Goal: Transaction & Acquisition: Obtain resource

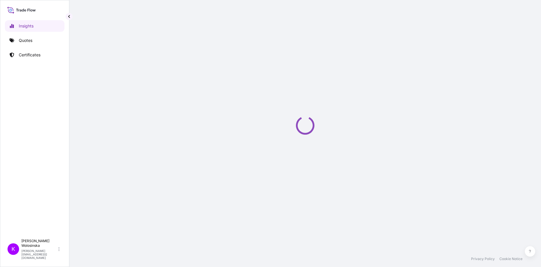
select select "2025"
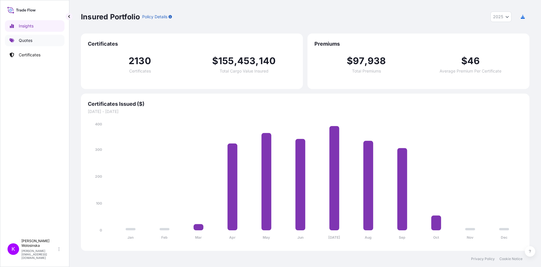
click at [27, 37] on link "Quotes" at bounding box center [34, 41] width 59 height 12
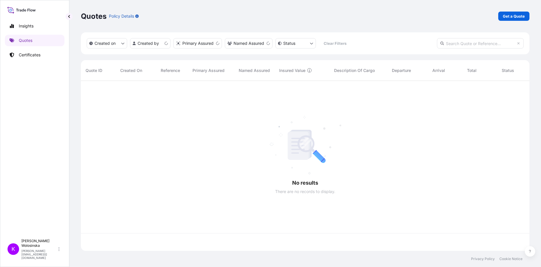
scroll to position [169, 444]
click at [522, 13] on p "Get a Quote" at bounding box center [513, 16] width 22 height 6
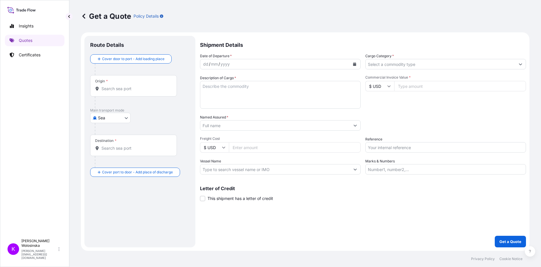
click at [114, 119] on body "Insights Quotes Certificates K Katarzyna Wolosinska katarzyna.wolosinska@ligent…" at bounding box center [270, 133] width 541 height 267
click at [110, 145] on span "Road" at bounding box center [106, 143] width 10 height 6
select select "Road"
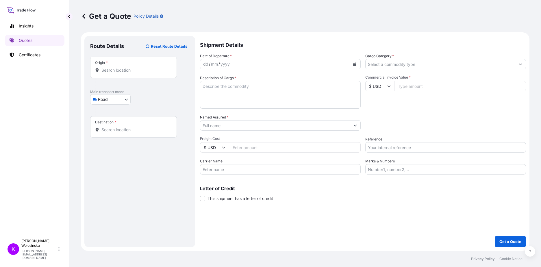
click at [413, 82] on input "Commercial Invoice Value *" at bounding box center [460, 86] width 132 height 10
paste input "2510000161"
type input "2510000161"
click at [446, 84] on input "2510000161" at bounding box center [460, 86] width 132 height 10
click at [398, 85] on input "2510000161" at bounding box center [460, 86] width 132 height 10
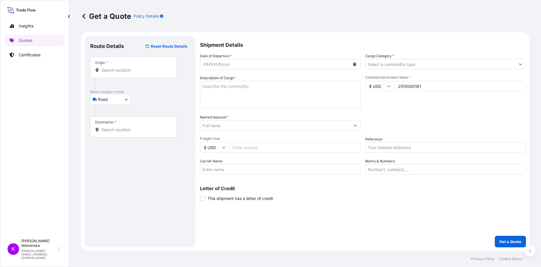
drag, startPoint x: 424, startPoint y: 84, endPoint x: 378, endPoint y: 85, distance: 46.5
click at [380, 85] on div "$ USD 2510000161" at bounding box center [445, 86] width 161 height 10
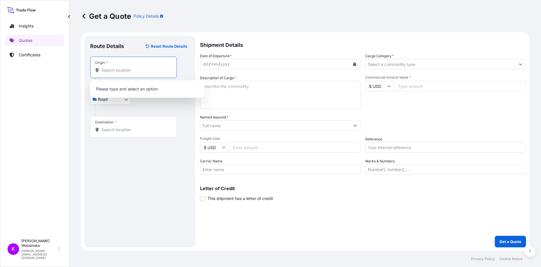
click at [149, 68] on input "Origin *" at bounding box center [135, 70] width 68 height 6
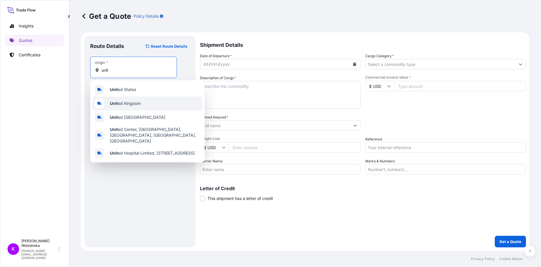
click at [143, 100] on div "Unit ed Kingdom" at bounding box center [147, 103] width 110 height 14
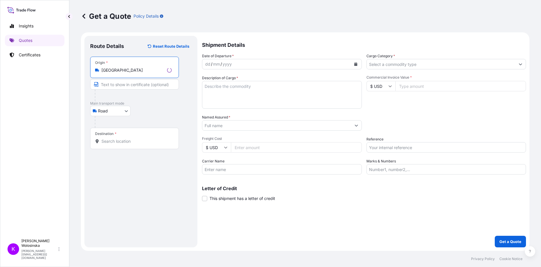
type input "United Kingdom"
click at [125, 138] on div "Destination *" at bounding box center [134, 138] width 89 height 21
click at [125, 138] on input "Destination *" at bounding box center [136, 141] width 70 height 6
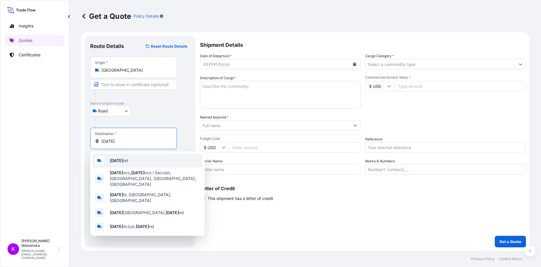
click at [131, 161] on div "Pola nd" at bounding box center [147, 161] width 110 height 14
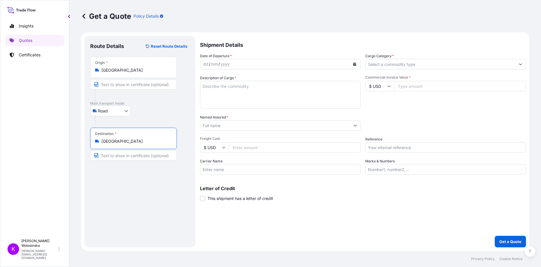
type input "Poland"
click at [355, 68] on button "Calendar" at bounding box center [354, 63] width 9 height 9
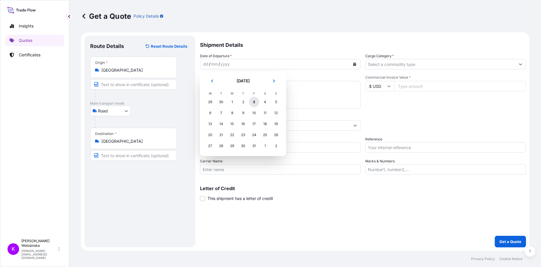
click at [254, 103] on div "3" at bounding box center [254, 102] width 10 height 10
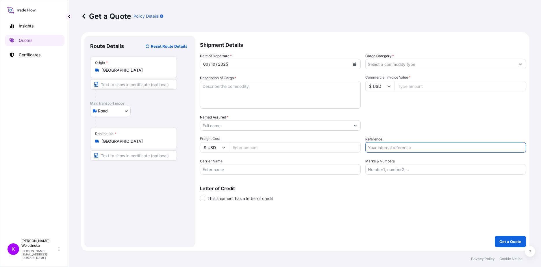
click at [383, 149] on input "Reference" at bounding box center [445, 147] width 161 height 10
paste input "GAX2510000161"
type input "GAX2510000161"
click at [262, 91] on textarea "Description of Cargo *" at bounding box center [280, 95] width 161 height 28
type textarea "laser"
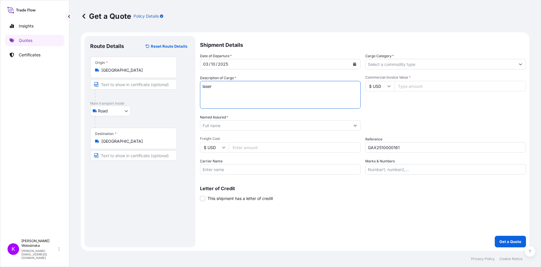
click at [258, 126] on input "Named Assured *" at bounding box center [275, 125] width 150 height 10
click at [219, 124] on input "Named Assured *" at bounding box center [275, 125] width 150 height 10
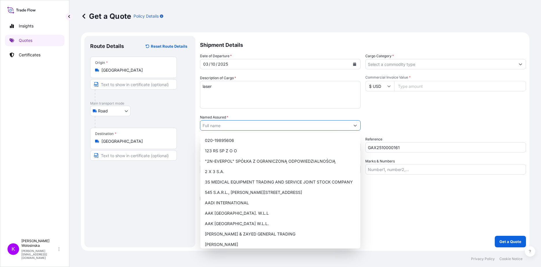
paste input "Lisa Eldridge Beauty Ltd Unit 9, Deane House Studios, 27 Greenwood Place, Londo…"
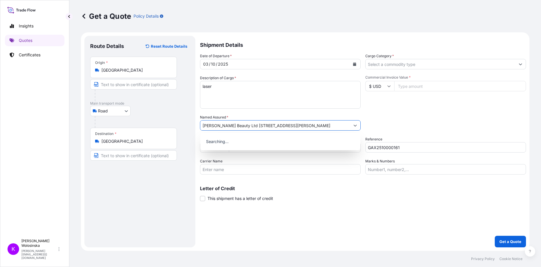
scroll to position [0, 35]
click at [223, 141] on span "Add new "Lisa Eldridge Beauty Ltd Unit 9, Deane House Studios, 27 Greenwood Pla…" at bounding box center [280, 140] width 150 height 6
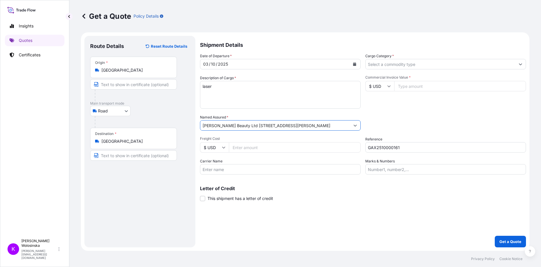
type input "Lisa Eldridge Beauty Ltd Unit 9, Deane House Studios, 27 Greenwood Place, Londo…"
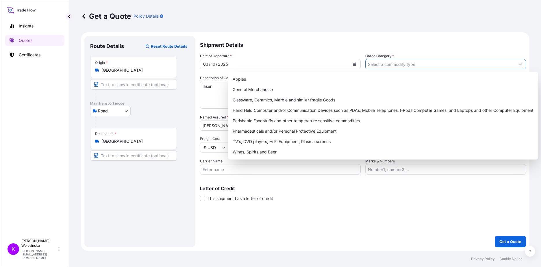
click at [449, 66] on input "Cargo Category *" at bounding box center [440, 64] width 150 height 10
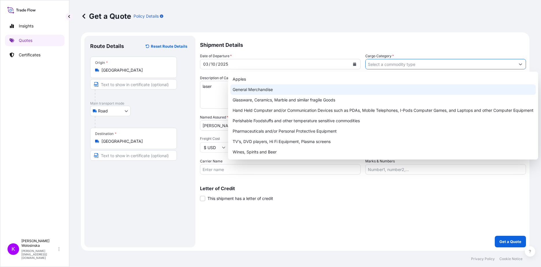
click at [437, 93] on div "General Merchandise" at bounding box center [382, 89] width 305 height 10
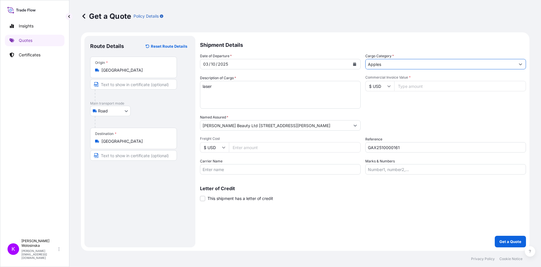
click at [386, 69] on input "Apples" at bounding box center [440, 64] width 150 height 10
click at [386, 65] on input "Apples" at bounding box center [440, 64] width 150 height 10
click at [442, 63] on input "Apples" at bounding box center [440, 64] width 150 height 10
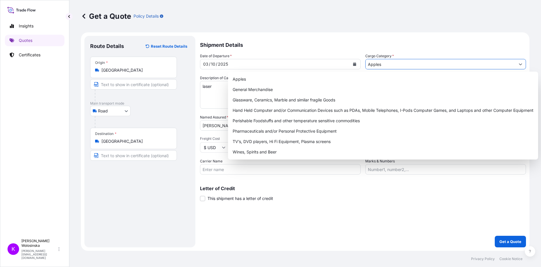
click at [521, 60] on button "Show suggestions" at bounding box center [520, 64] width 10 height 10
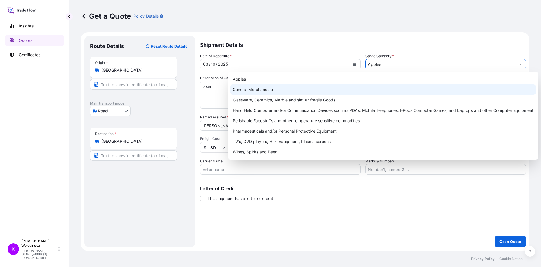
click at [406, 86] on div "General Merchandise" at bounding box center [382, 89] width 305 height 10
type input "General Merchandise"
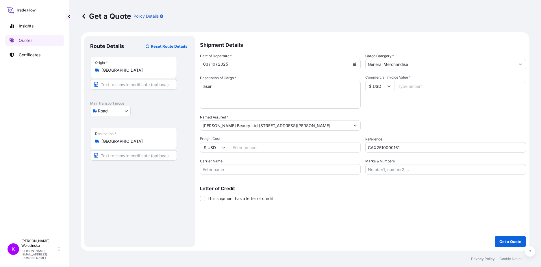
click at [390, 86] on icon at bounding box center [388, 86] width 3 height 2
click at [381, 117] on div "£ GBP" at bounding box center [379, 114] width 24 height 11
type input "£ GBP"
click at [411, 87] on input "Commercial Invoice Value *" at bounding box center [460, 86] width 132 height 10
type input "4995"
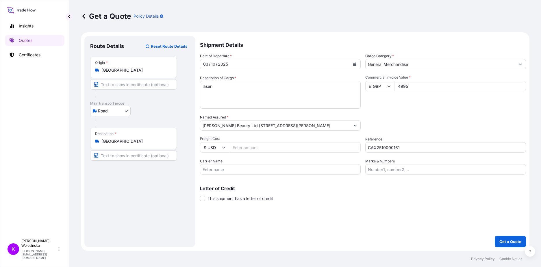
click at [483, 220] on div "Shipment Details Date of Departure * 03 / 10 / 2025 Cargo Category * General Me…" at bounding box center [363, 141] width 326 height 211
click at [506, 243] on p "Get a Quote" at bounding box center [510, 242] width 22 height 6
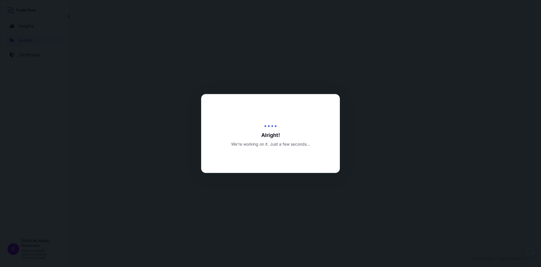
select select "Road"
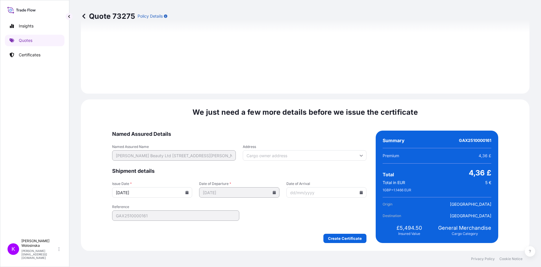
scroll to position [614, 0]
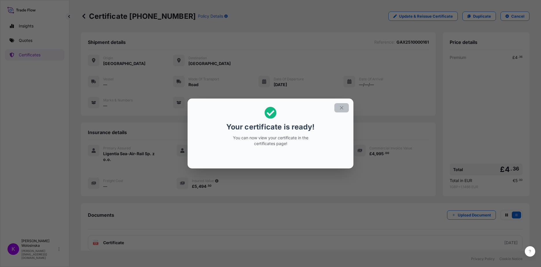
click at [341, 108] on icon "button" at bounding box center [341, 107] width 5 height 5
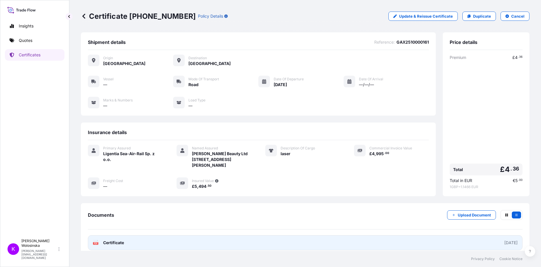
click at [504, 245] on div "2025-10-03" at bounding box center [510, 243] width 13 height 6
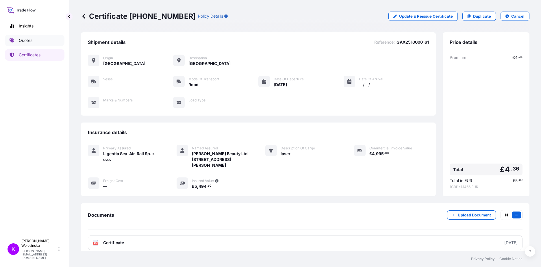
click at [28, 38] on p "Quotes" at bounding box center [26, 41] width 14 height 6
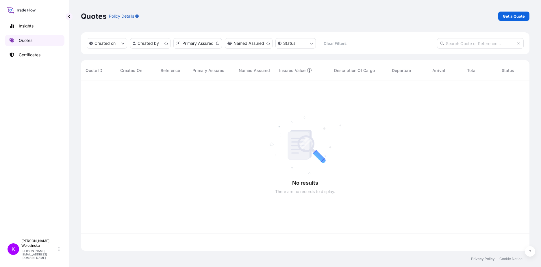
scroll to position [169, 444]
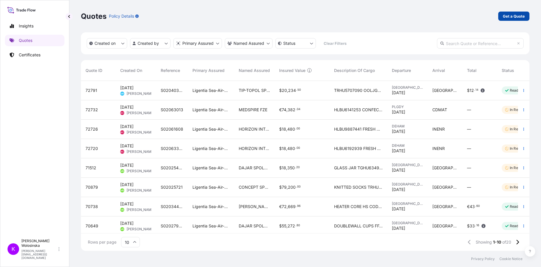
click at [511, 14] on p "Get a Quote" at bounding box center [513, 16] width 22 height 6
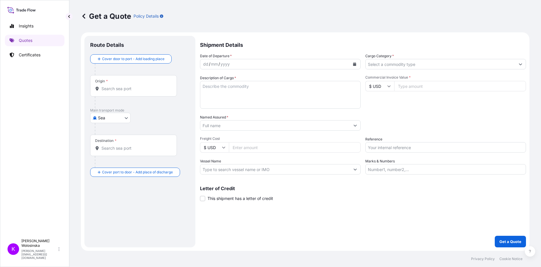
click at [108, 116] on body "Insights Quotes Certificates K Katarzyna Wolosinska katarzyna.wolosinska@ligent…" at bounding box center [270, 133] width 541 height 267
click at [114, 146] on div "Road" at bounding box center [110, 143] width 36 height 10
select select "Road"
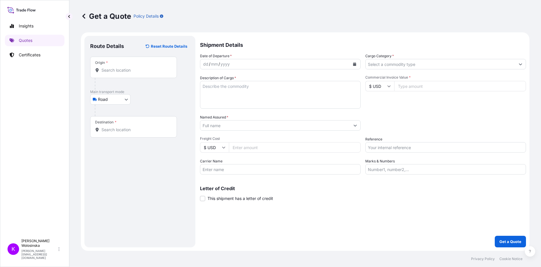
click at [382, 144] on input "Reference" at bounding box center [445, 147] width 161 height 10
paste input "GAX2510000206"
type input "GAX2510000206"
drag, startPoint x: 119, startPoint y: 201, endPoint x: 121, endPoint y: 152, distance: 49.4
click at [120, 201] on div "Route Details Reset Route Details Place of loading Road / Inland Road / Inland …" at bounding box center [139, 142] width 99 height 200
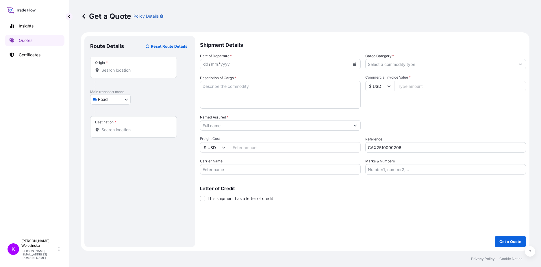
click at [110, 70] on input "Origin *" at bounding box center [135, 70] width 68 height 6
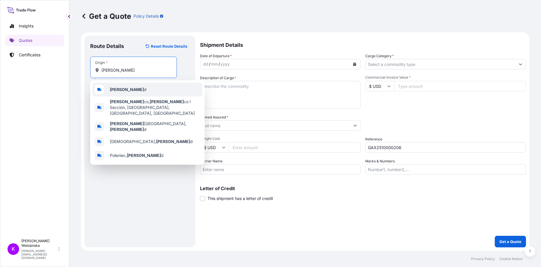
click at [118, 89] on b "Polan" at bounding box center [127, 89] width 34 height 5
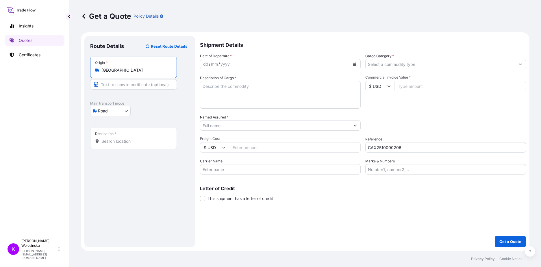
type input "Poland"
click at [113, 141] on input "Destination *" at bounding box center [135, 141] width 68 height 6
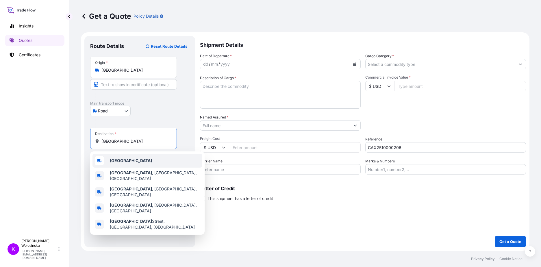
click at [120, 159] on b "Poland" at bounding box center [131, 160] width 42 height 5
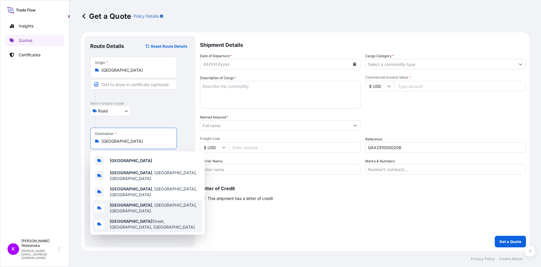
click at [123, 219] on b "Poland" at bounding box center [131, 221] width 42 height 5
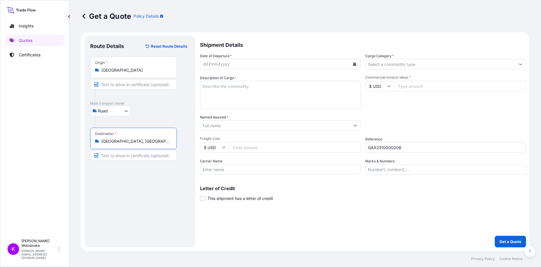
drag, startPoint x: 159, startPoint y: 142, endPoint x: 87, endPoint y: 142, distance: 72.8
click at [91, 142] on div "Destination * Poland Street, London, UK" at bounding box center [133, 138] width 87 height 21
click at [87, 142] on div "Route Details Reset Route Details Place of loading Road / Inland Road / Inland …" at bounding box center [139, 141] width 111 height 211
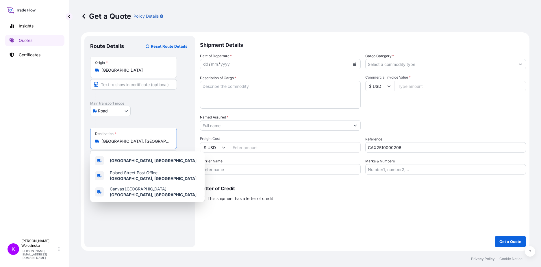
click at [128, 140] on input "Poland Street, London, UK" at bounding box center [135, 141] width 68 height 6
drag, startPoint x: 156, startPoint y: 141, endPoint x: 116, endPoint y: 140, distance: 39.9
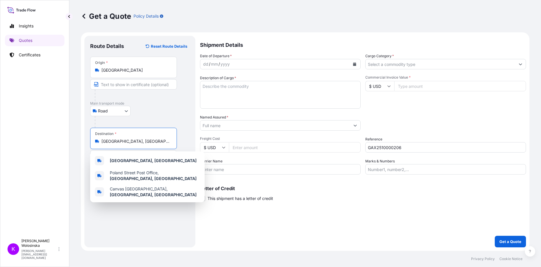
click at [116, 140] on input "Poland Street, London, UK" at bounding box center [135, 141] width 68 height 6
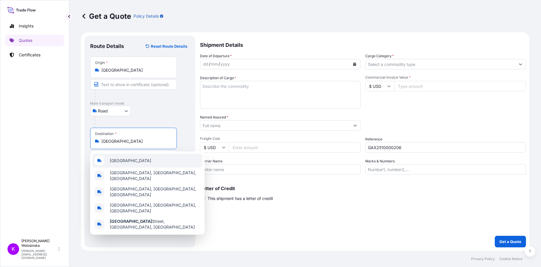
click at [131, 159] on div "Poland" at bounding box center [147, 161] width 110 height 14
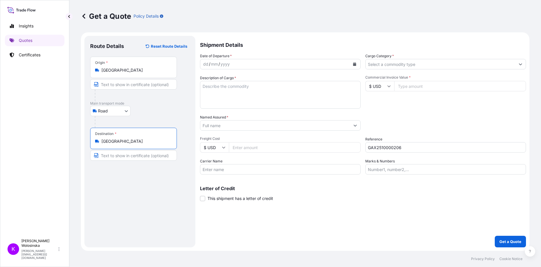
type input "Poland"
click at [354, 63] on icon "Calendar" at bounding box center [354, 63] width 3 height 3
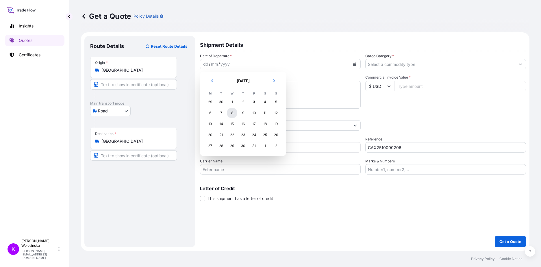
click at [231, 112] on div "8" at bounding box center [232, 113] width 10 height 10
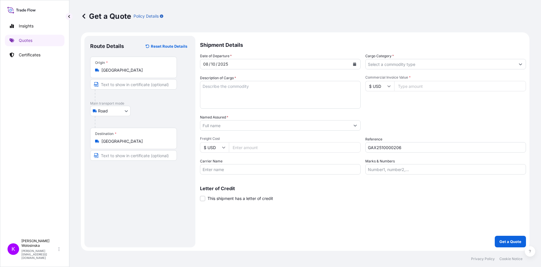
click at [314, 96] on textarea "Description of Cargo *" at bounding box center [280, 95] width 161 height 28
paste textarea "polymerase with protease component (reagents for molecular biology)"
type textarea "polymerase with protease component (reagents for molecular biology)"
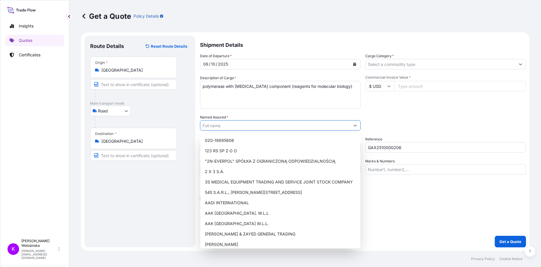
click at [256, 125] on input "Named Assured *" at bounding box center [275, 125] width 150 height 10
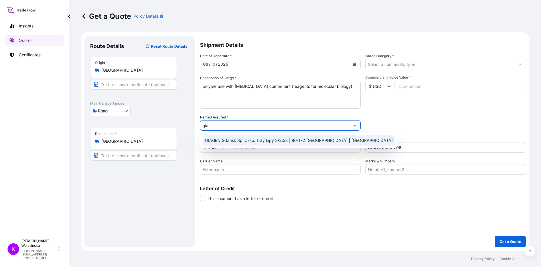
click at [256, 139] on span "QIAGEN Gdańsk Sp. z o.o. Trzy Lipy 3/2.58 | 80-172 Gdansk | Poland" at bounding box center [299, 140] width 188 height 6
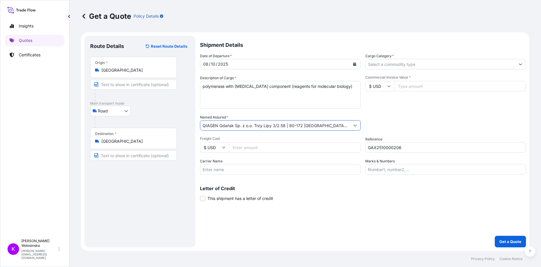
type input "QIAGEN Gdańsk Sp. z o.o. Trzy Lipy 3/2.58 | 80-172 Gdansk | Poland"
click at [441, 64] on input "Cargo Category *" at bounding box center [440, 64] width 150 height 10
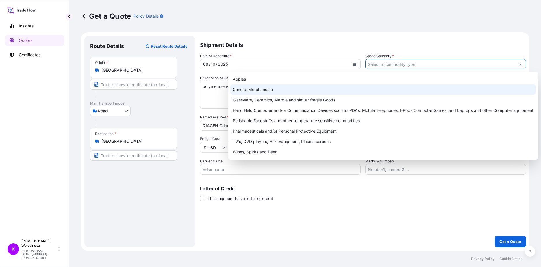
click at [446, 87] on div "General Merchandise" at bounding box center [382, 89] width 305 height 10
type input "General Merchandise"
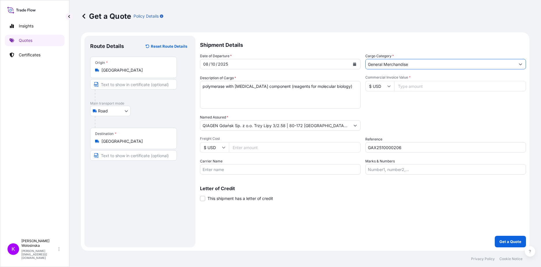
click at [382, 88] on input "$ USD" at bounding box center [379, 86] width 29 height 10
click at [381, 97] on div "€ EUR" at bounding box center [379, 101] width 24 height 11
type input "€ EUR"
click at [417, 83] on input "Commercial Invoice Value *" at bounding box center [460, 86] width 132 height 10
type input "1"
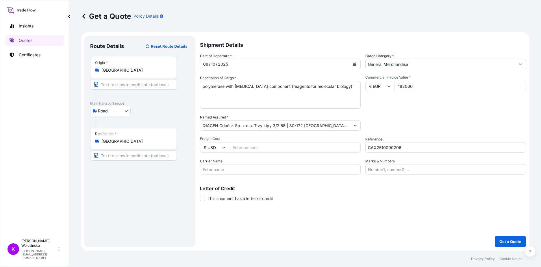
type input "182000"
click at [408, 144] on input "GAX2510000206" at bounding box center [445, 147] width 161 height 10
click at [410, 115] on div "Packing Category Type to search a container mode Please select a primary mode o…" at bounding box center [445, 122] width 161 height 16
click at [512, 241] on p "Get a Quote" at bounding box center [510, 242] width 22 height 6
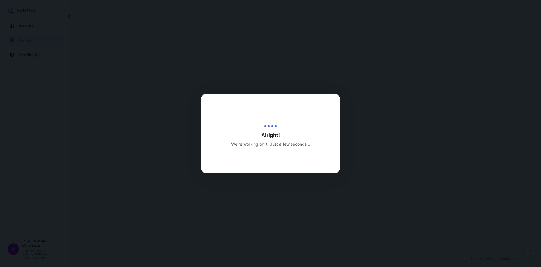
select select "Road"
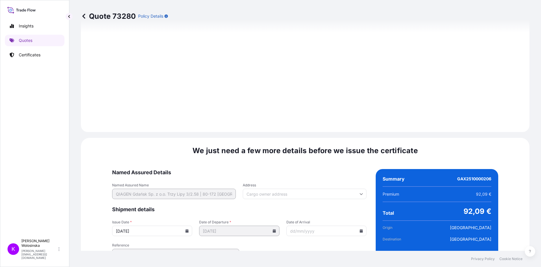
scroll to position [602, 0]
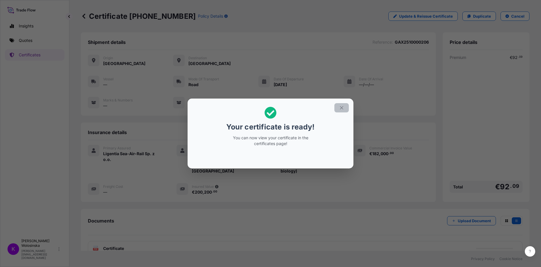
click at [342, 108] on icon "button" at bounding box center [341, 107] width 5 height 5
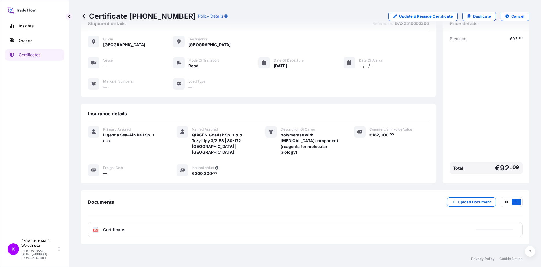
scroll to position [29, 0]
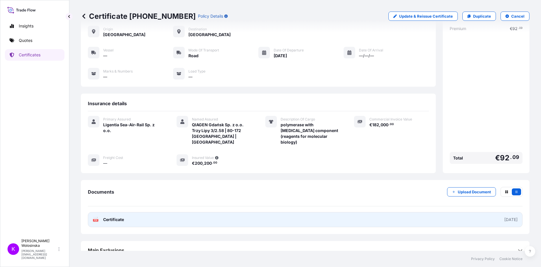
click at [152, 212] on link "PDF Certificate 2025-10-03" at bounding box center [305, 219] width 434 height 15
